Goal: Transaction & Acquisition: Purchase product/service

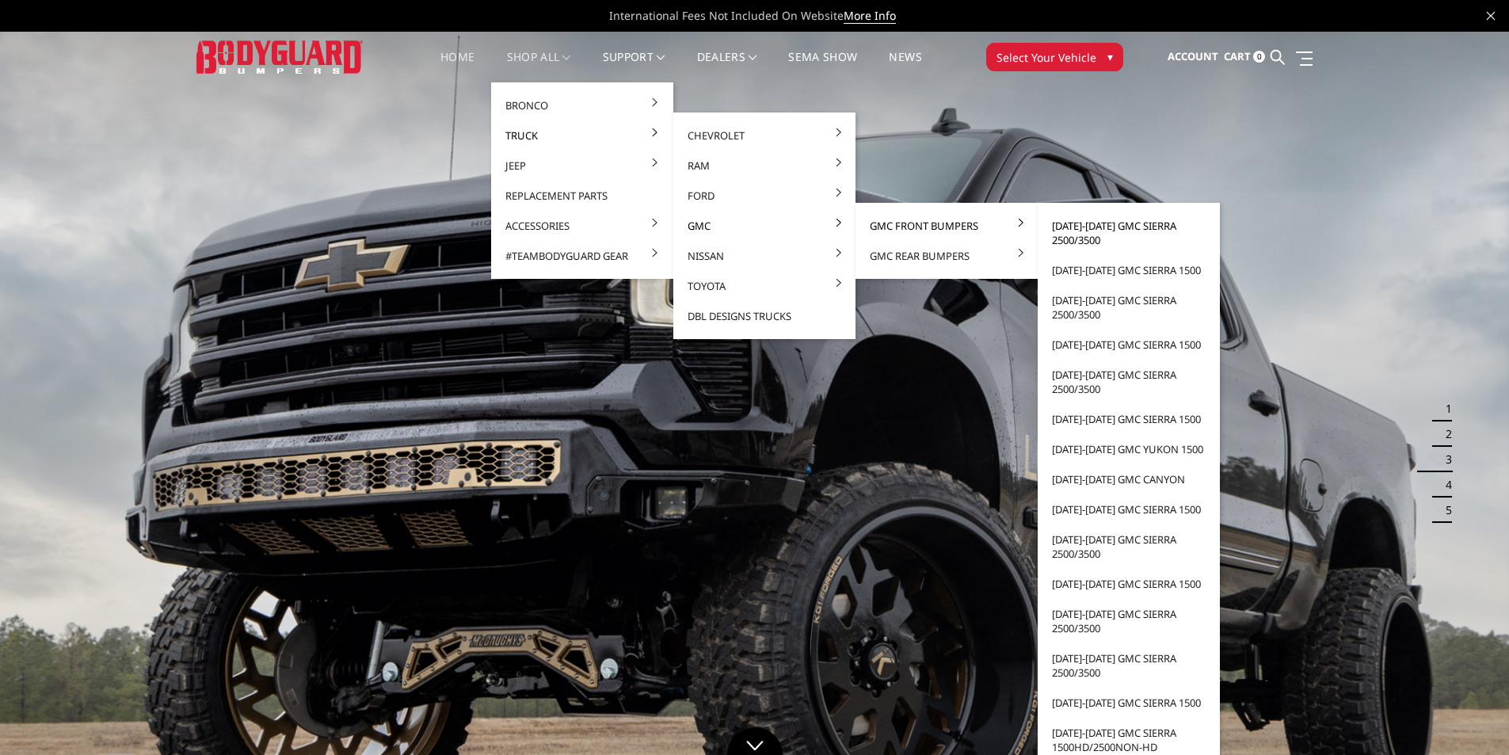
click at [1097, 224] on link "[DATE]-[DATE] GMC Sierra 2500/3500" at bounding box center [1129, 233] width 170 height 44
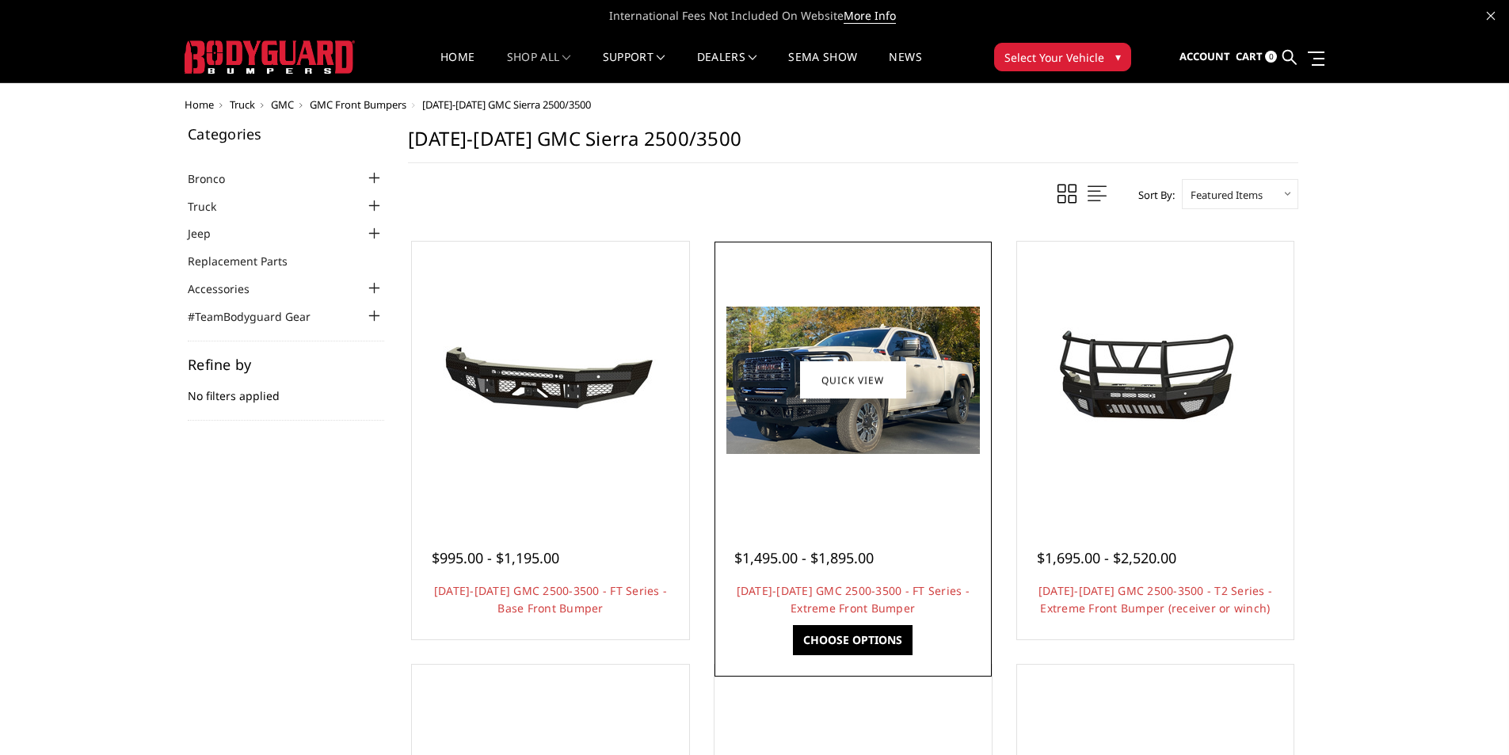
click at [859, 421] on img at bounding box center [853, 380] width 254 height 147
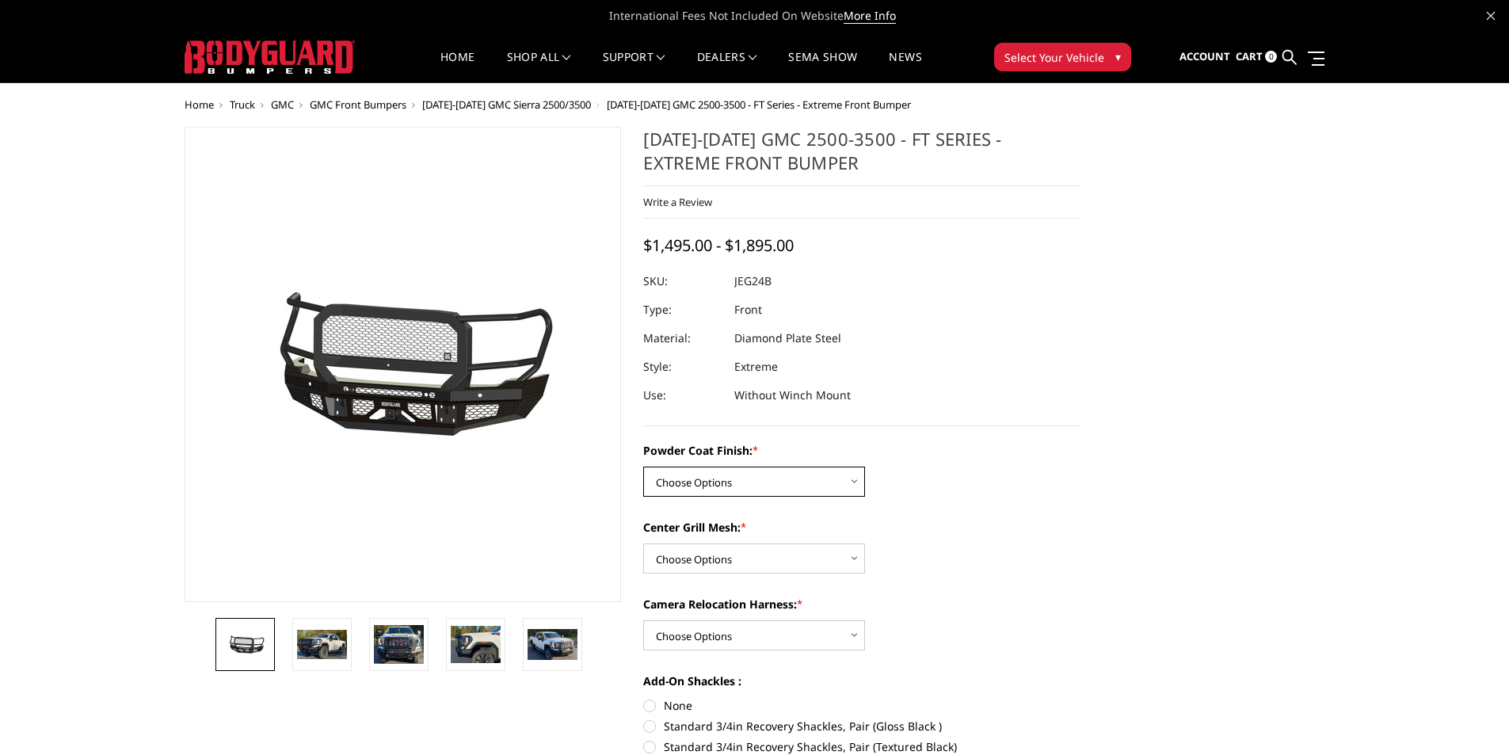
click at [818, 477] on select "Choose Options Bare Metal Gloss Black Powder Coat Textured Black Powder Coat" at bounding box center [754, 482] width 222 height 30
select select "3286"
click at [643, 467] on select "Choose Options Bare Metal Gloss Black Powder Coat Textured Black Powder Coat" at bounding box center [754, 482] width 222 height 30
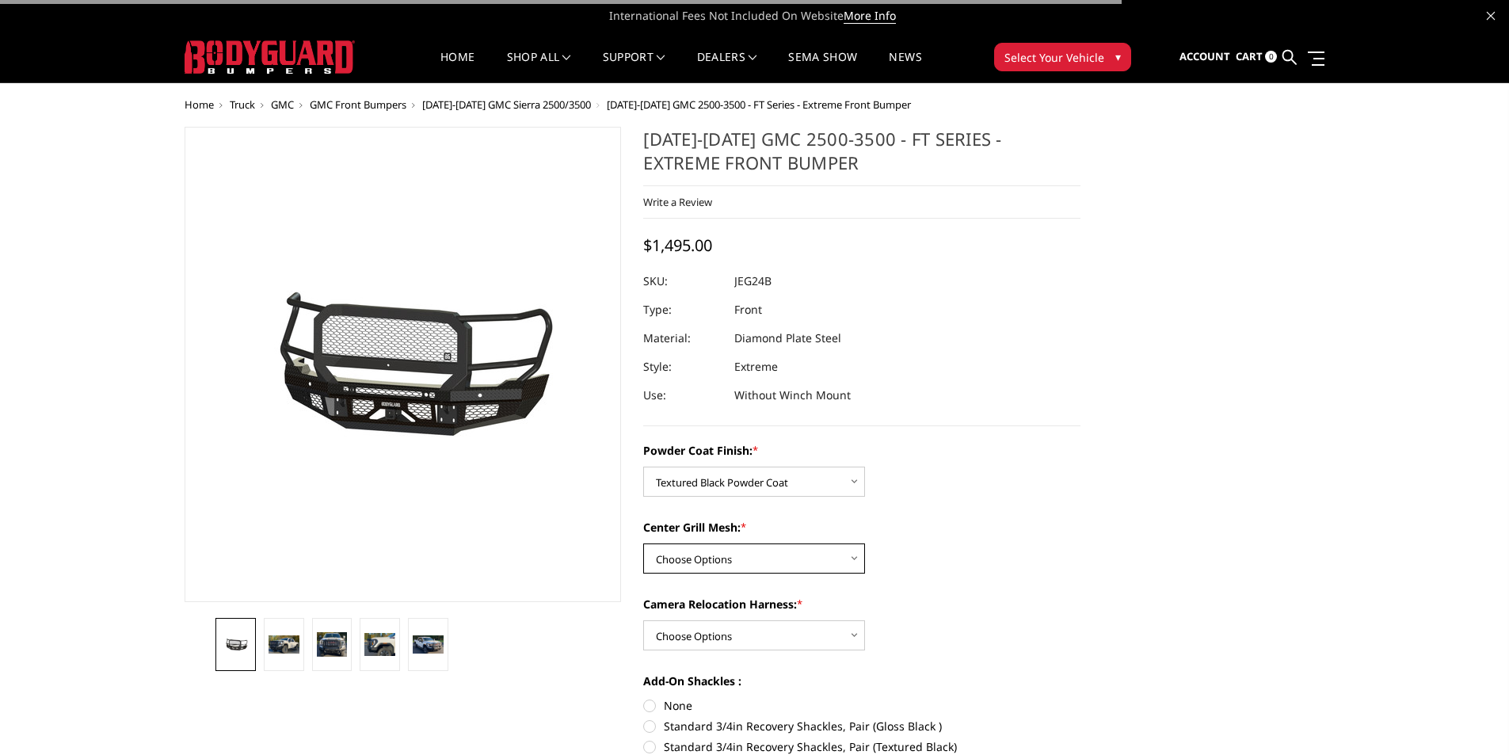
click at [785, 560] on select "Choose Options WITH Expanded Metal in Center Grill WITHOUT Expanded Metal in Ce…" at bounding box center [754, 558] width 222 height 30
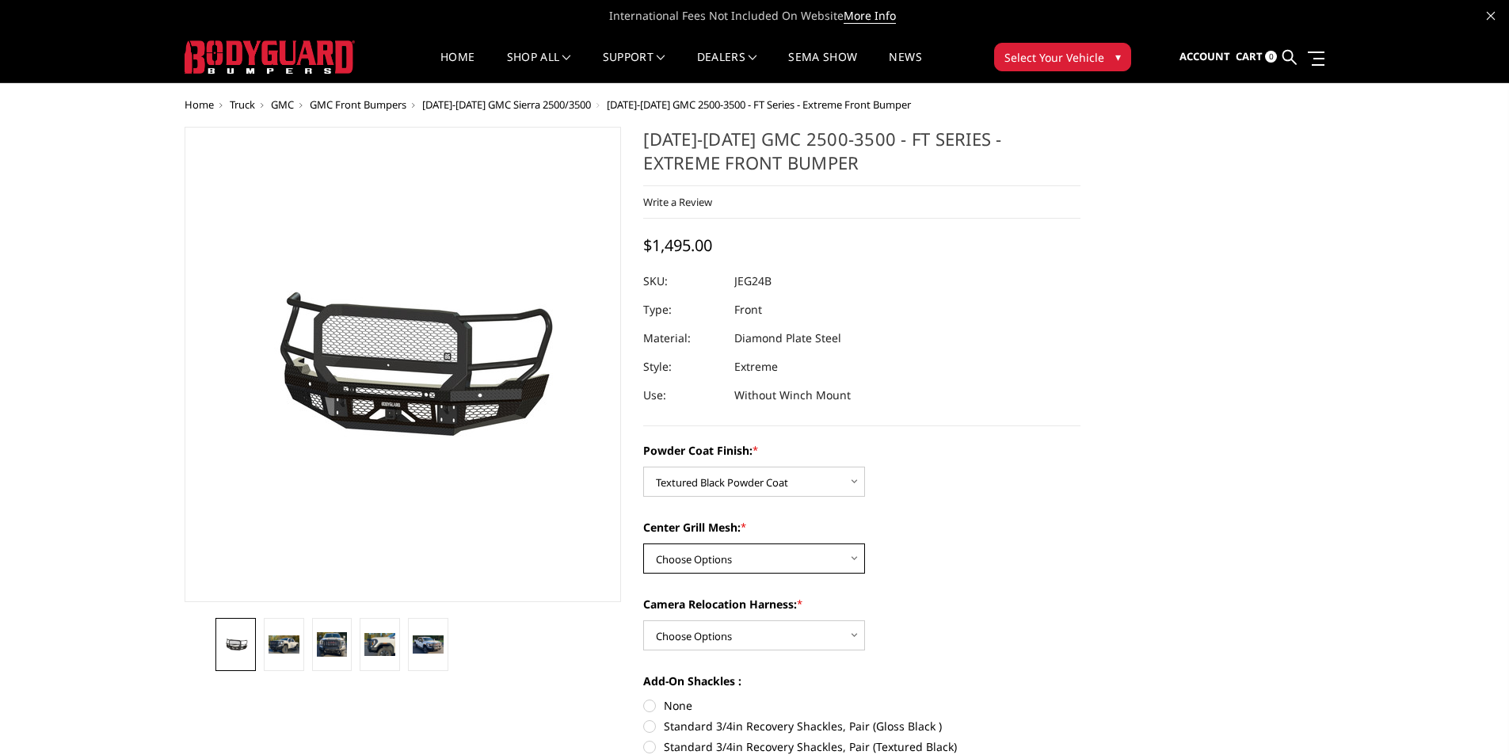
select select "3287"
click at [643, 543] on select "Choose Options WITH Expanded Metal in Center Grill WITHOUT Expanded Metal in Ce…" at bounding box center [754, 558] width 222 height 30
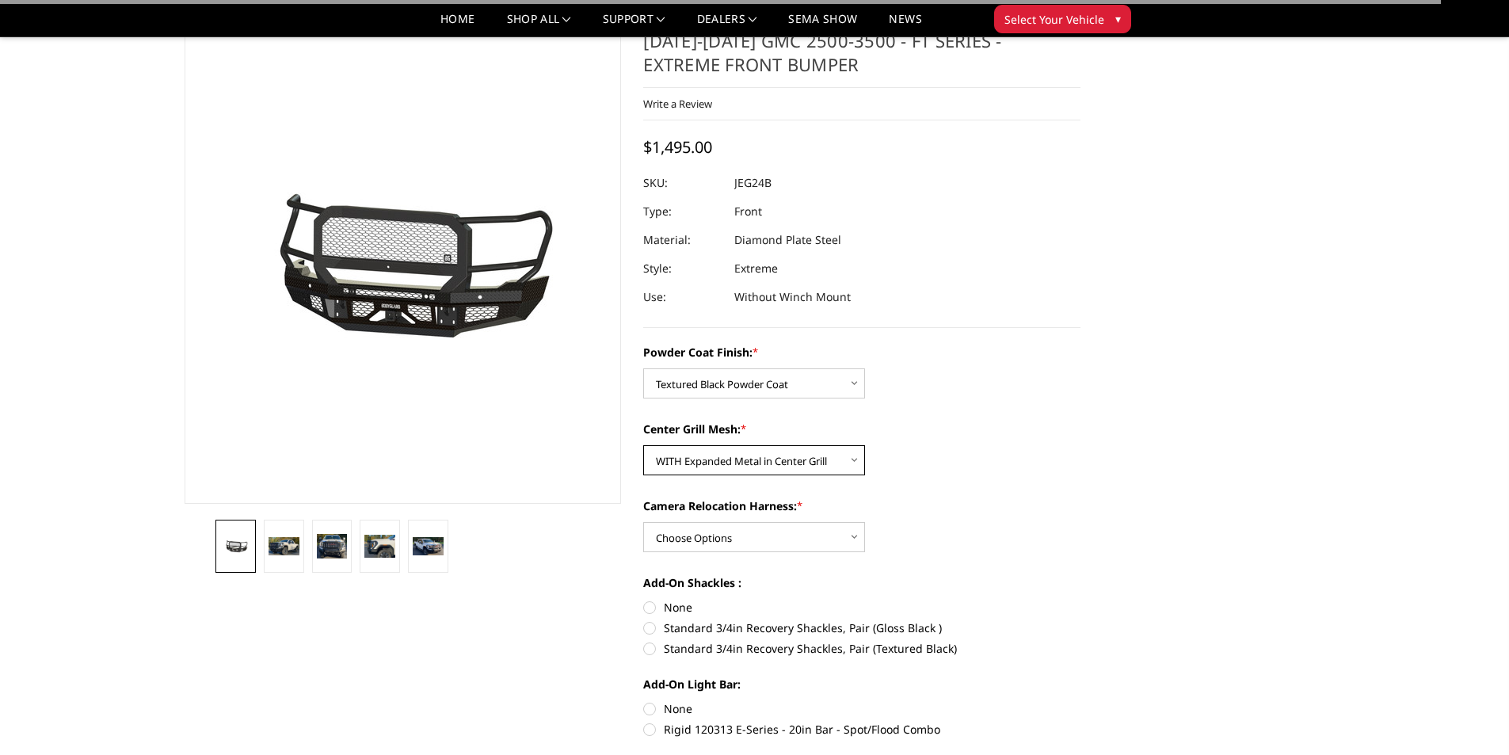
scroll to position [79, 0]
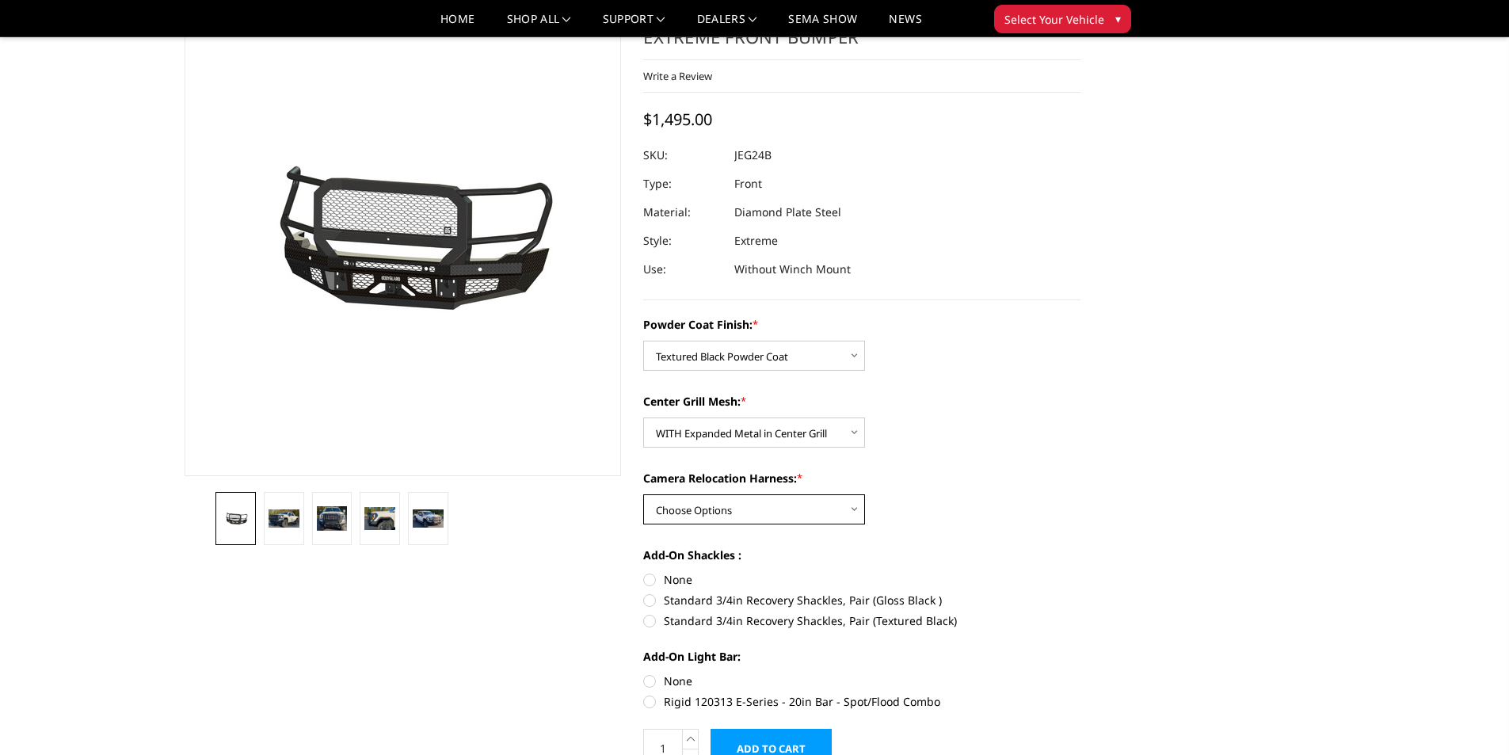
click at [805, 517] on select "Choose Options WITH Camera Relocation Harness WITHOUT Camera Relocation Harness" at bounding box center [754, 509] width 222 height 30
select select "3289"
click at [643, 494] on select "Choose Options WITH Camera Relocation Harness WITHOUT Camera Relocation Harness" at bounding box center [754, 509] width 222 height 30
click at [652, 621] on label "Standard 3/4in Recovery Shackles, Pair (Textured Black)" at bounding box center [861, 620] width 437 height 17
click at [1081, 593] on input "Standard 3/4in Recovery Shackles, Pair (Textured Black)" at bounding box center [1081, 592] width 1 height 1
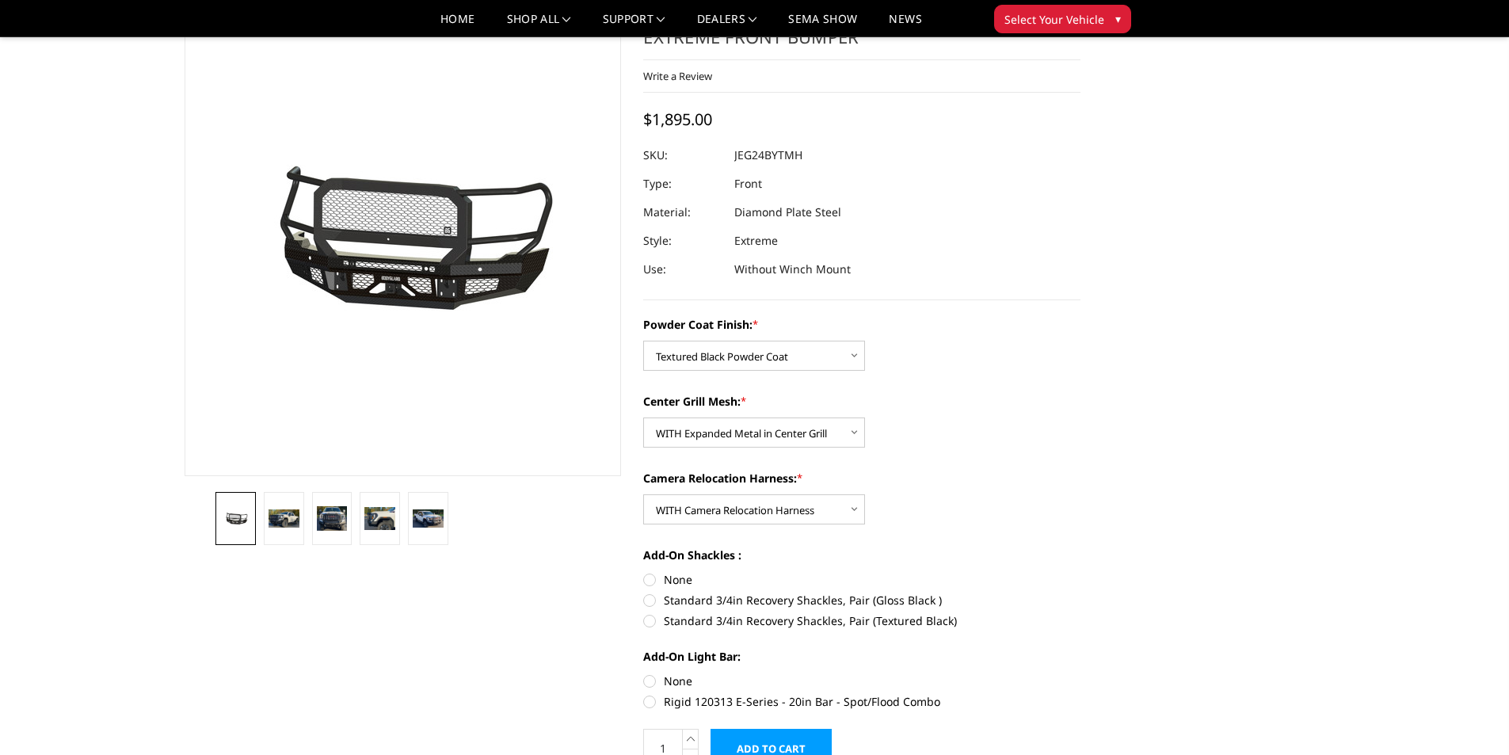
radio input "true"
click at [648, 706] on label "Rigid 120313 E-Series - 20in Bar - Spot/Flood Combo" at bounding box center [861, 701] width 437 height 17
click at [1081, 673] on input "Rigid 120313 E-Series - 20in Bar - Spot/Flood Combo" at bounding box center [1081, 673] width 1 height 1
radio input "true"
